Goal: Task Accomplishment & Management: Use online tool/utility

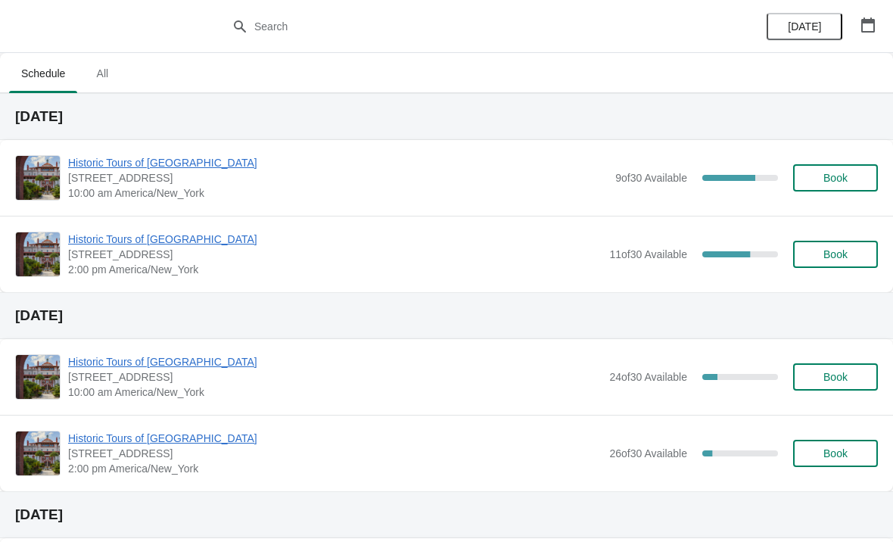
click at [121, 168] on span "Historic Tours of [GEOGRAPHIC_DATA]" at bounding box center [338, 162] width 540 height 15
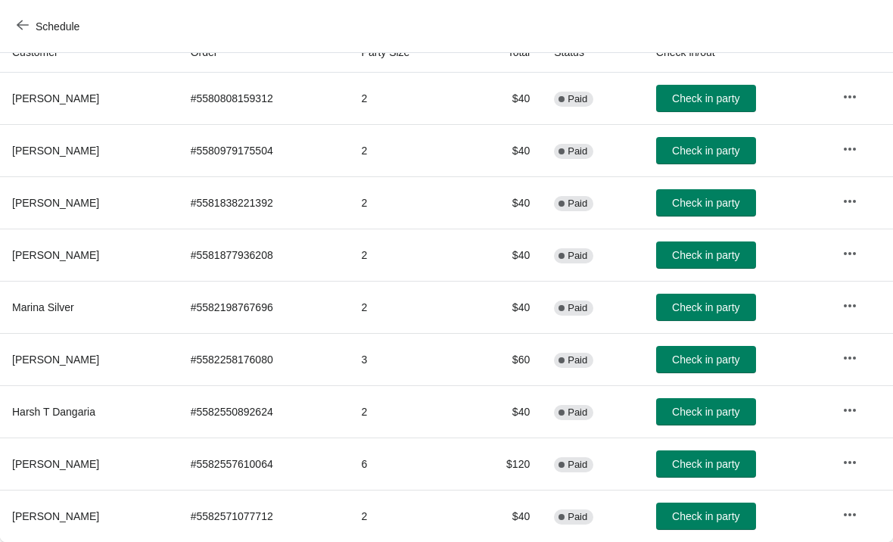
scroll to position [179, 0]
click at [728, 519] on span "Check in party" at bounding box center [705, 516] width 67 height 12
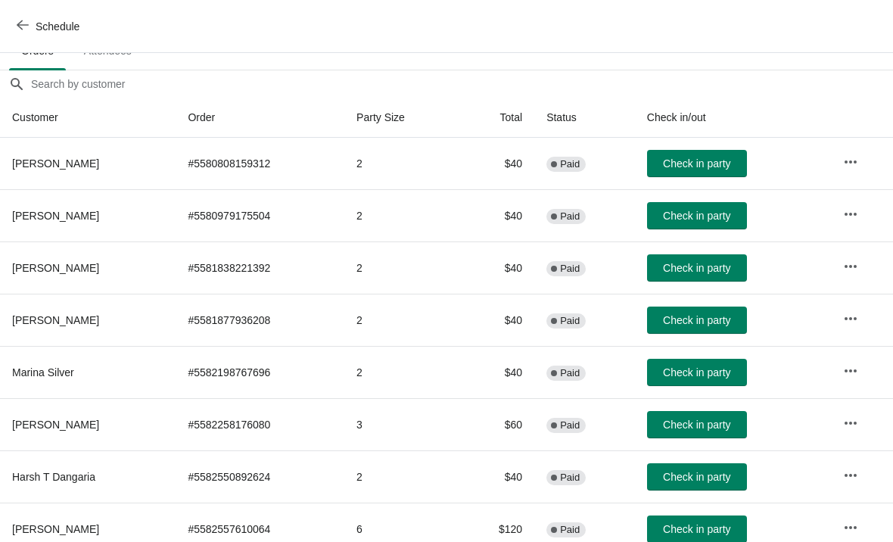
scroll to position [111, 0]
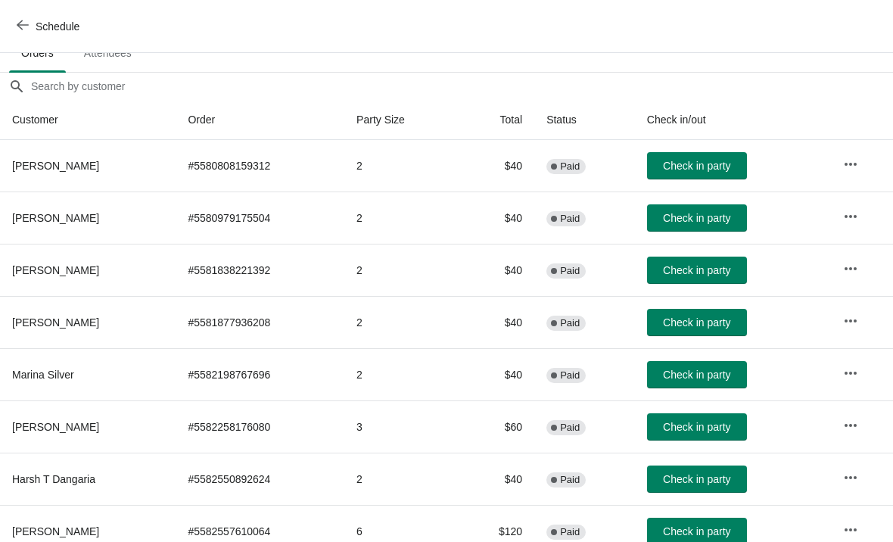
click at [729, 166] on span "Check in party" at bounding box center [696, 166] width 67 height 12
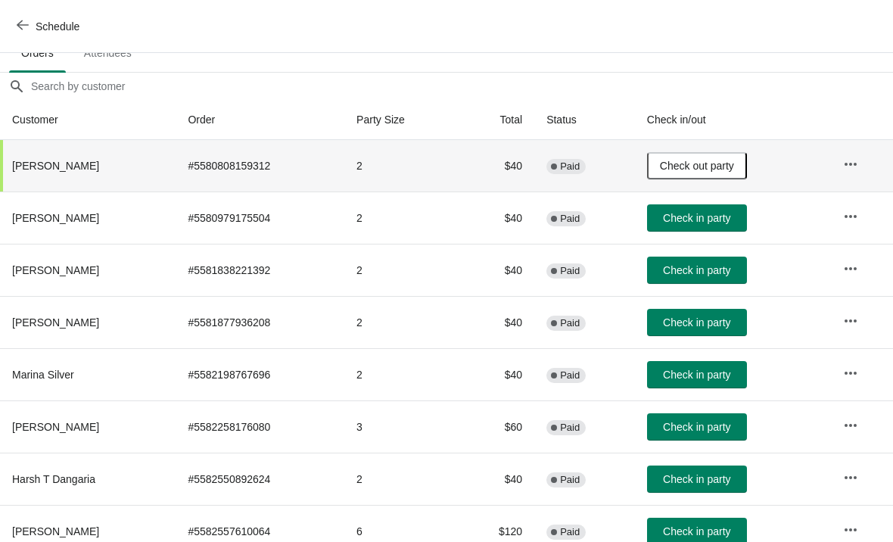
click at [726, 328] on span "Check in party" at bounding box center [696, 322] width 67 height 12
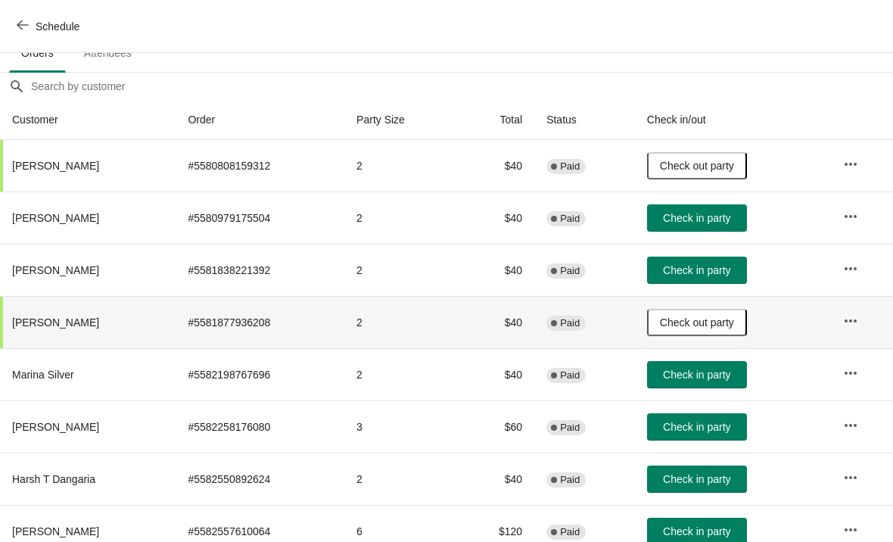
click at [717, 417] on button "Check in party" at bounding box center [697, 426] width 100 height 27
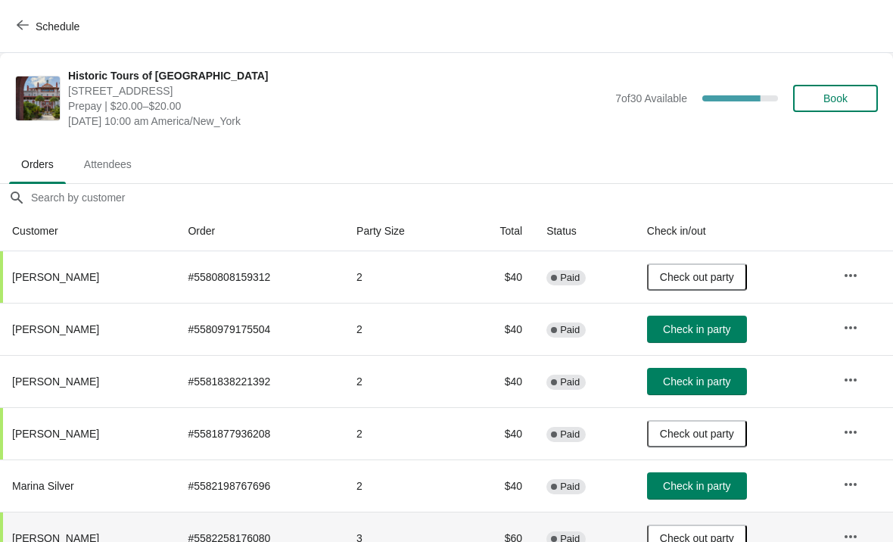
scroll to position [0, 0]
click at [714, 332] on span "Check in party" at bounding box center [696, 329] width 67 height 12
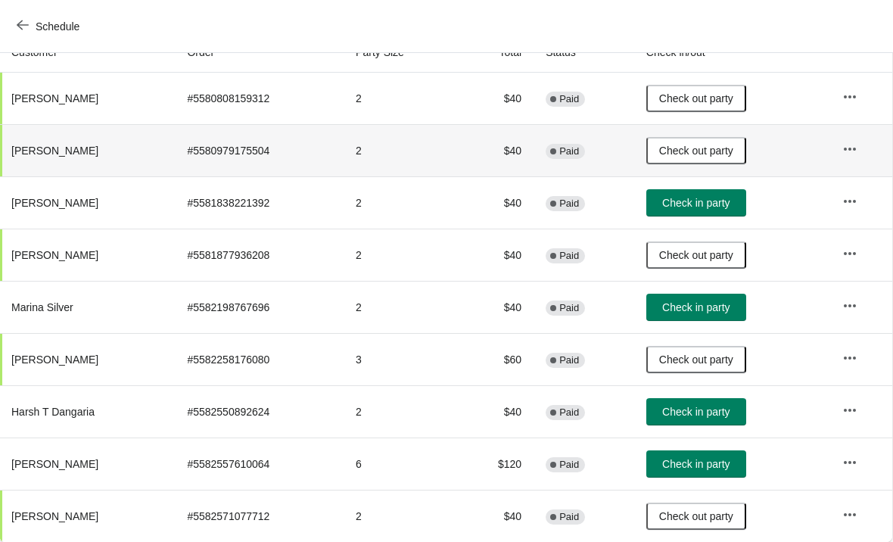
scroll to position [179, 1]
click at [725, 306] on span "Check in party" at bounding box center [695, 307] width 67 height 12
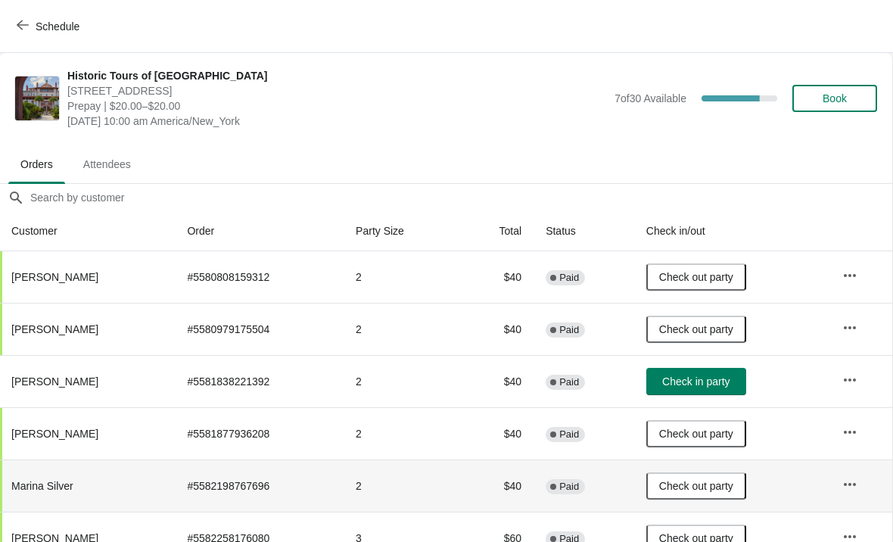
scroll to position [0, 1]
click at [843, 97] on span "Book" at bounding box center [835, 98] width 24 height 12
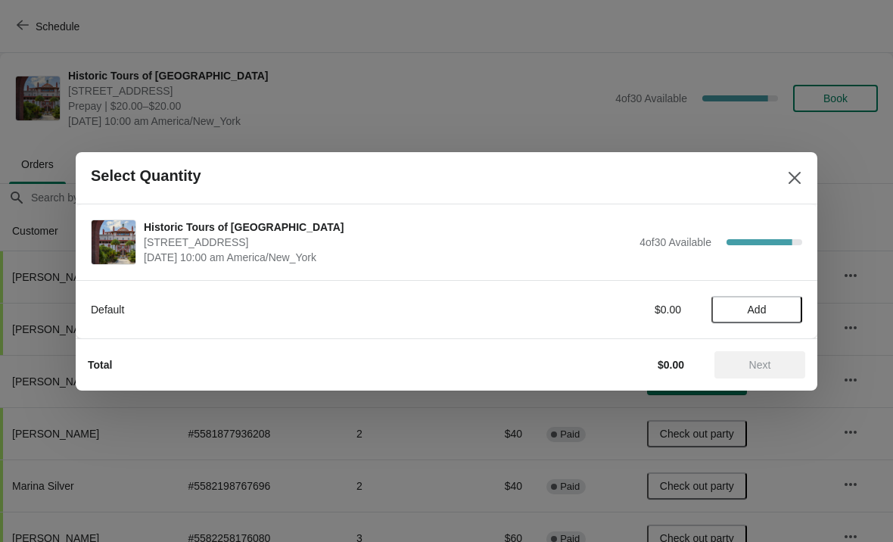
click at [761, 305] on span "Add" at bounding box center [757, 309] width 19 height 12
click at [788, 312] on icon at bounding box center [783, 309] width 16 height 16
click at [771, 364] on span "Next" at bounding box center [760, 365] width 22 height 12
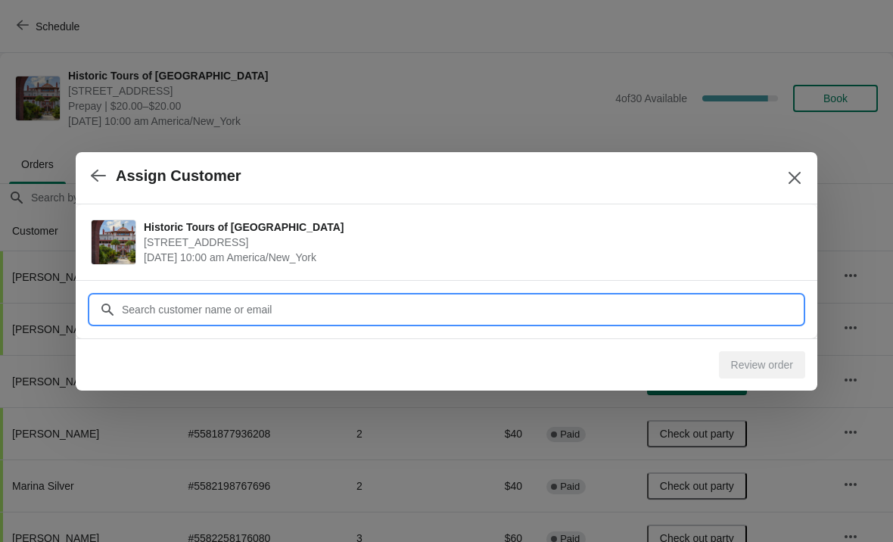
click at [376, 303] on input "Customer" at bounding box center [461, 309] width 681 height 27
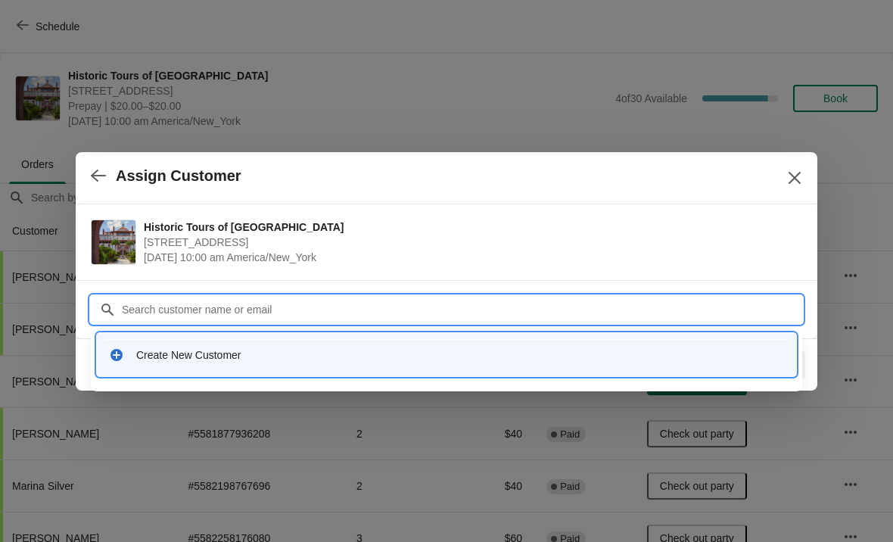
click at [333, 375] on div "Create New Customer" at bounding box center [446, 354] width 699 height 43
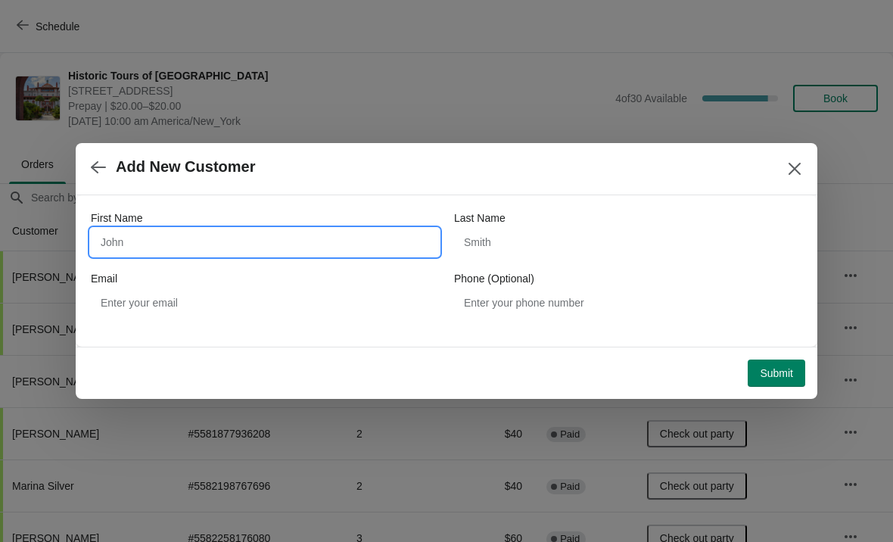
click at [281, 240] on input "First Name" at bounding box center [265, 242] width 348 height 27
type input "Mark"
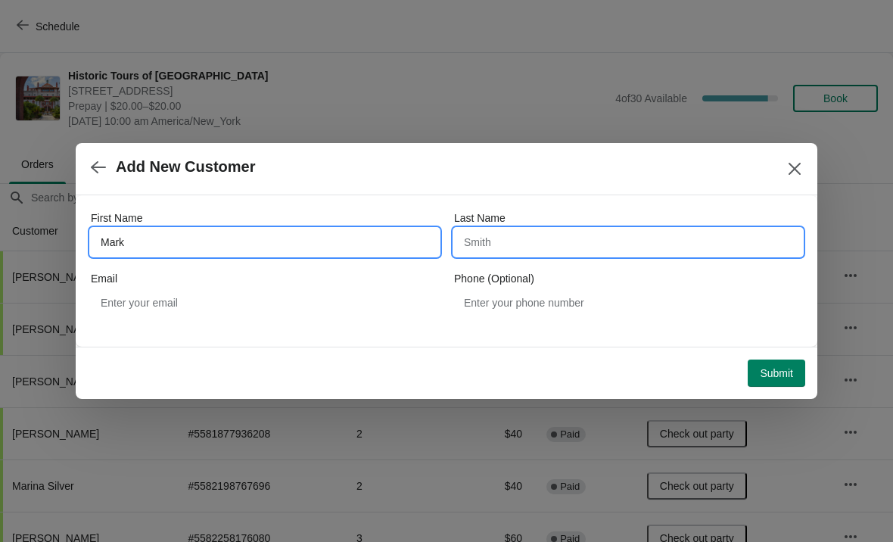
click at [626, 245] on input "Last Name" at bounding box center [628, 242] width 348 height 27
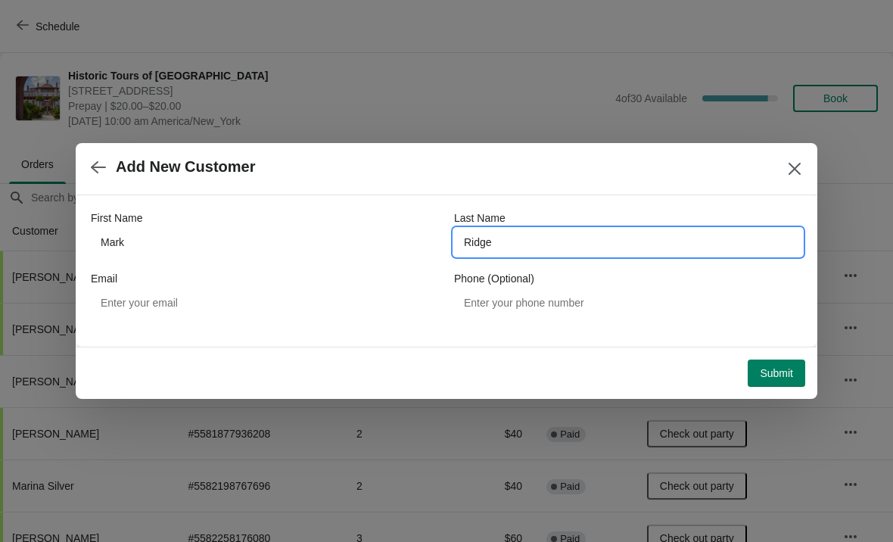
type input "Ridge"
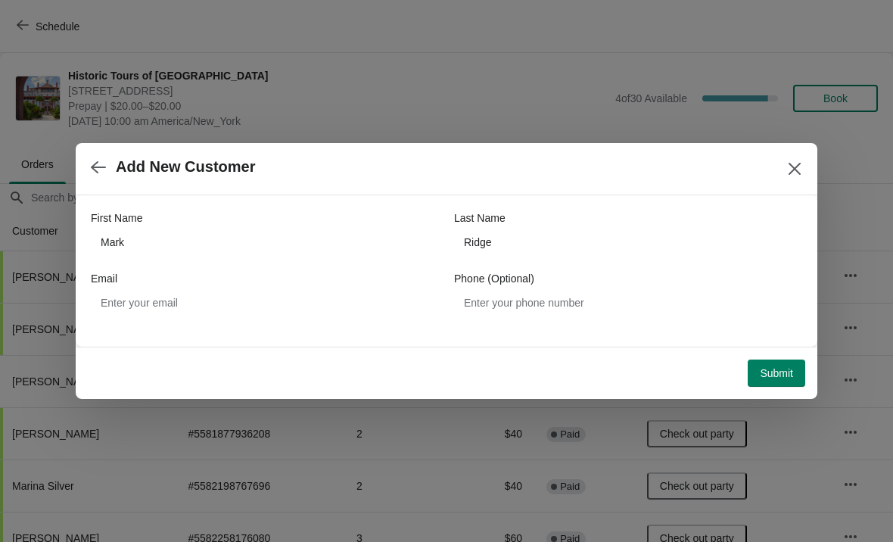
click at [787, 374] on span "Submit" at bounding box center [776, 373] width 33 height 12
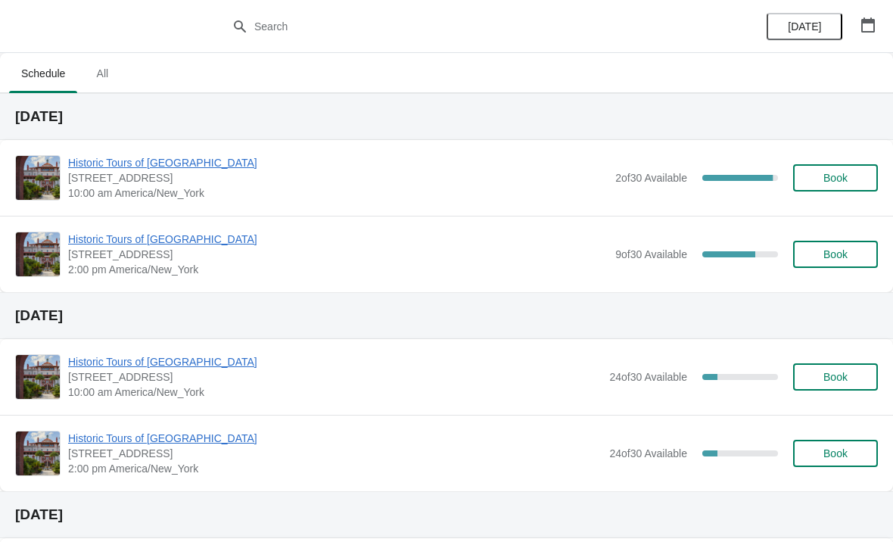
click at [180, 156] on span "Historic Tours of [GEOGRAPHIC_DATA]" at bounding box center [338, 162] width 540 height 15
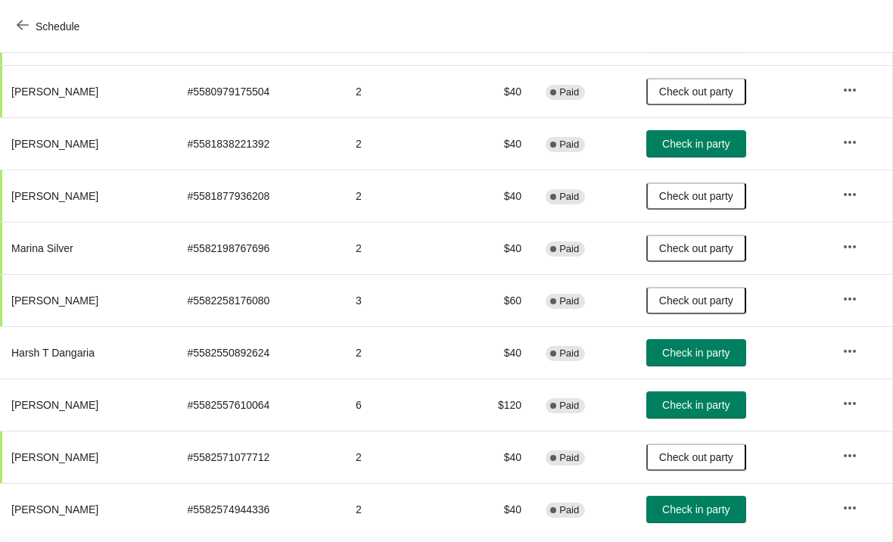
scroll to position [243, 1]
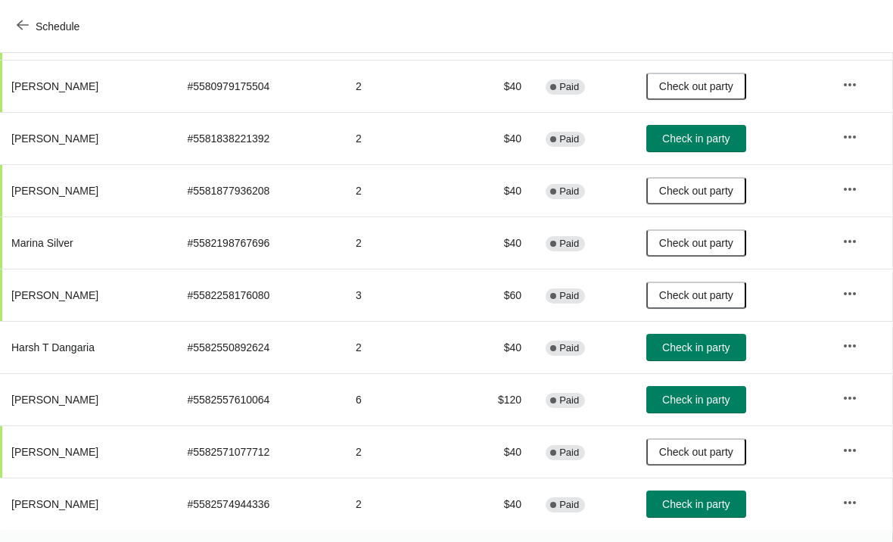
click at [729, 348] on span "Check in party" at bounding box center [695, 347] width 67 height 12
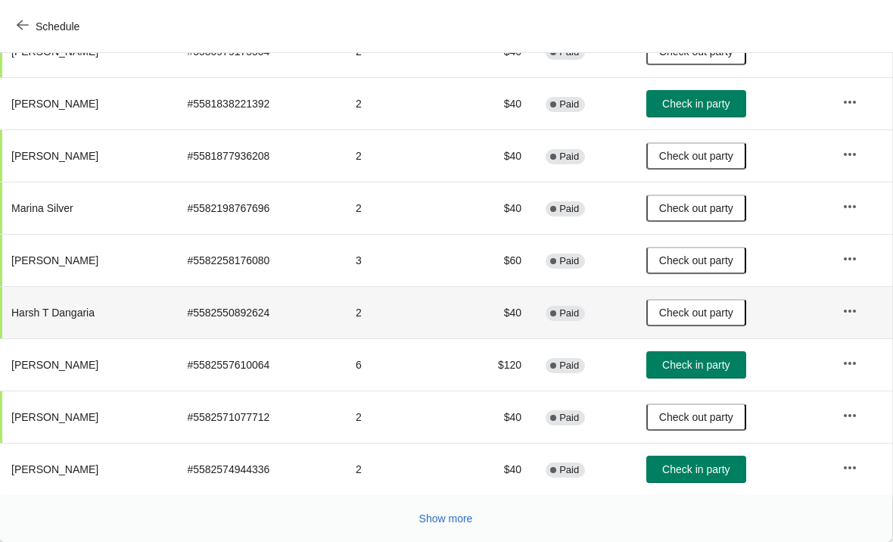
scroll to position [278, 1]
click at [443, 524] on span "Show more" at bounding box center [446, 518] width 54 height 12
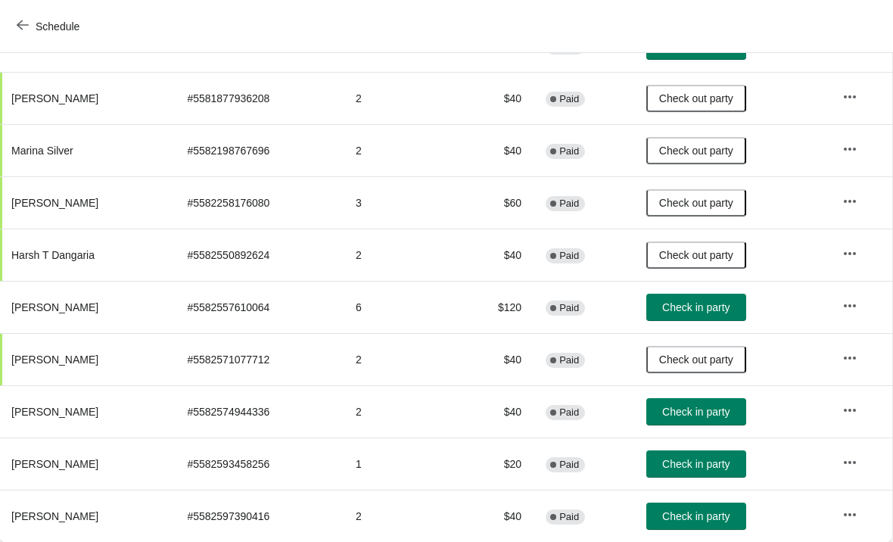
scroll to position [335, 1]
click at [719, 475] on button "Check in party" at bounding box center [696, 463] width 100 height 27
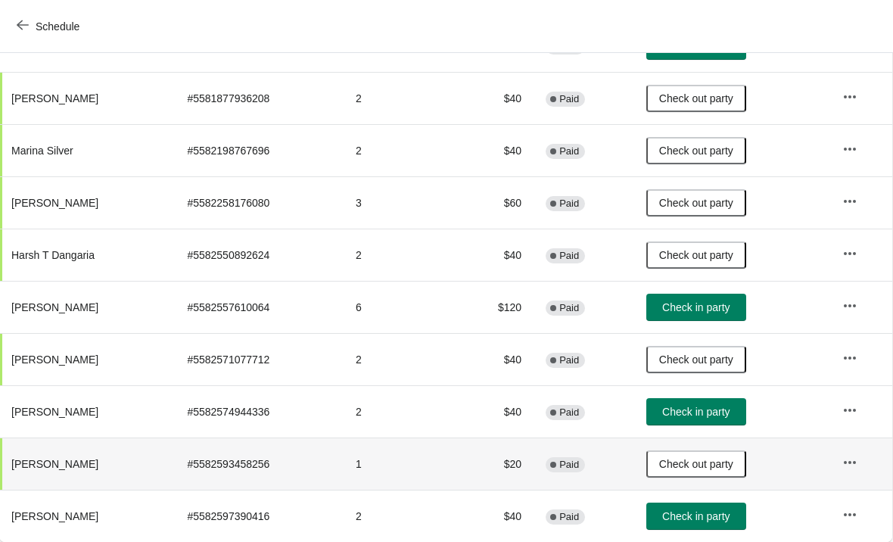
click at [711, 522] on span "Check in party" at bounding box center [695, 516] width 67 height 12
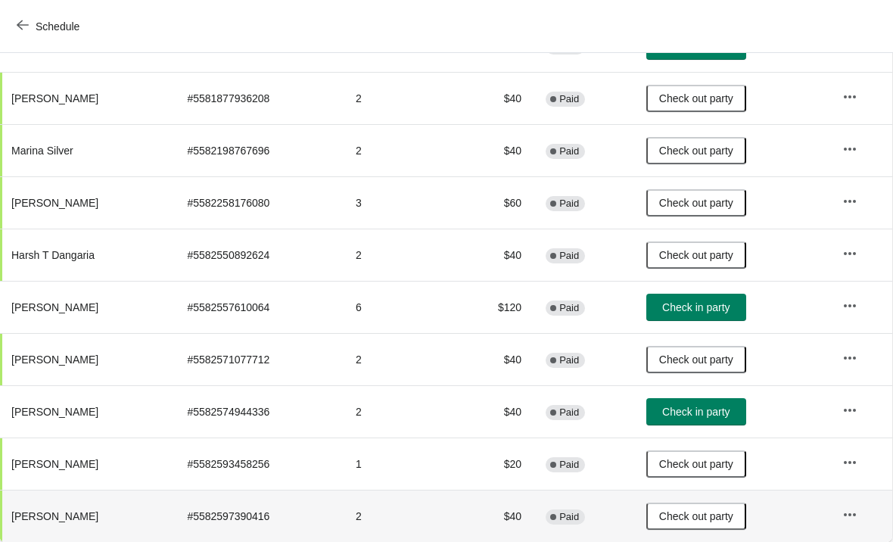
click at [742, 401] on button "Check in party" at bounding box center [696, 411] width 100 height 27
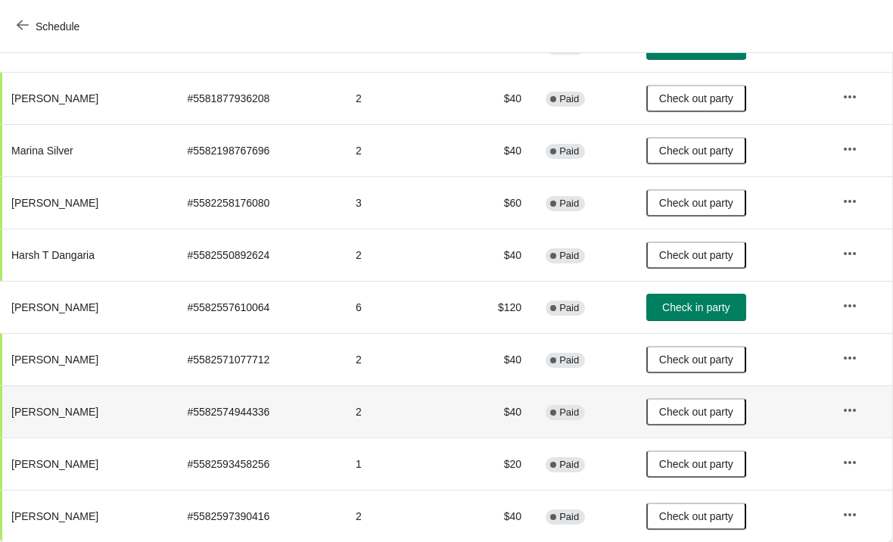
click at [734, 304] on span "Check in party" at bounding box center [696, 307] width 76 height 12
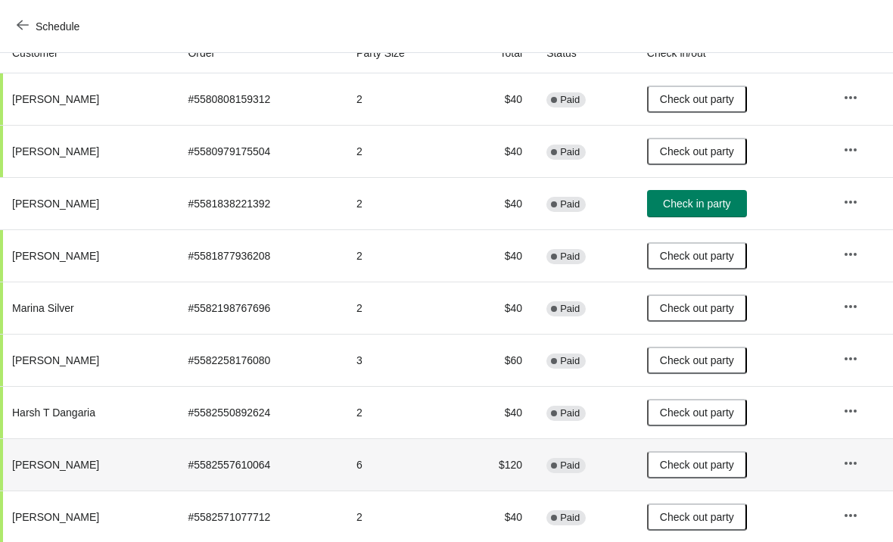
scroll to position [179, 0]
click at [730, 207] on span "Check in party" at bounding box center [696, 203] width 67 height 12
